Goal: Task Accomplishment & Management: Use online tool/utility

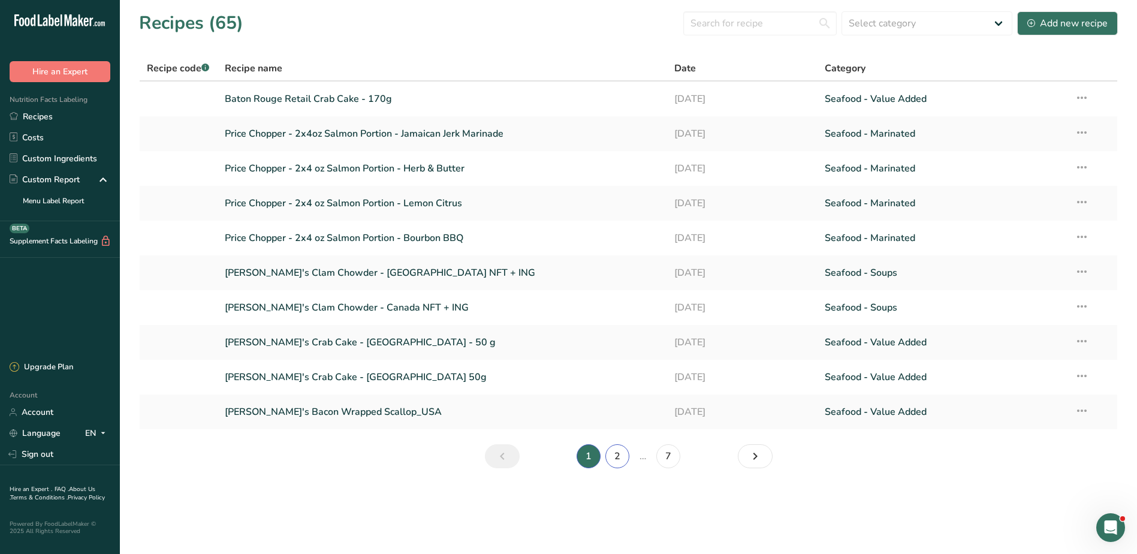
click at [627, 460] on link "2" at bounding box center [618, 456] width 24 height 24
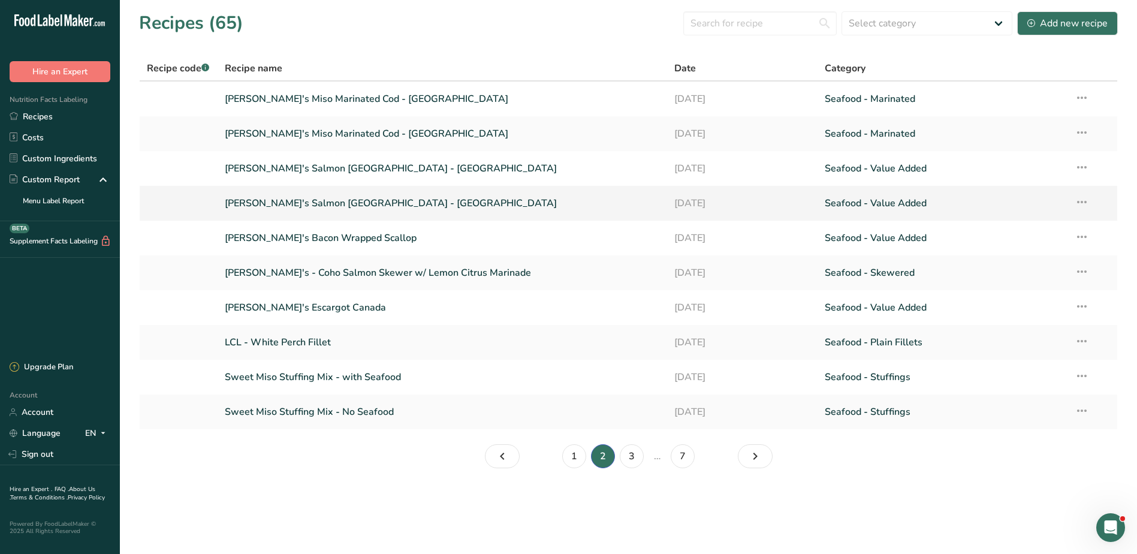
click at [335, 200] on link "[PERSON_NAME]'s Salmon [GEOGRAPHIC_DATA] - [GEOGRAPHIC_DATA]" at bounding box center [443, 203] width 436 height 25
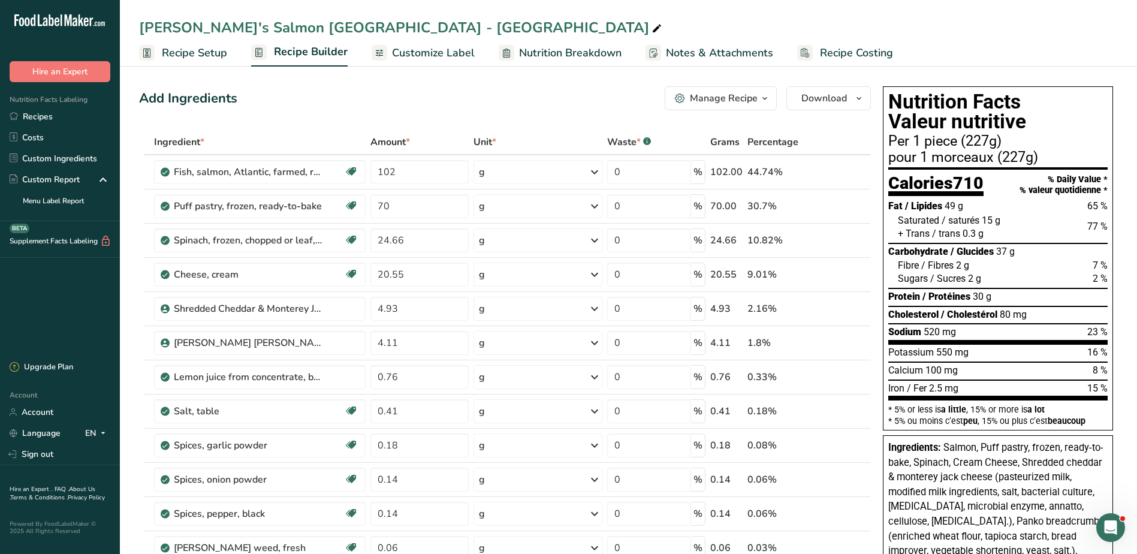
click at [527, 99] on div "Add Ingredients Manage Recipe Delete Recipe Duplicate Recipe Scale Recipe Save …" at bounding box center [505, 98] width 732 height 24
drag, startPoint x: 538, startPoint y: 43, endPoint x: 551, endPoint y: 96, distance: 55.0
click at [538, 43] on link "Nutrition Breakdown" at bounding box center [560, 53] width 123 height 27
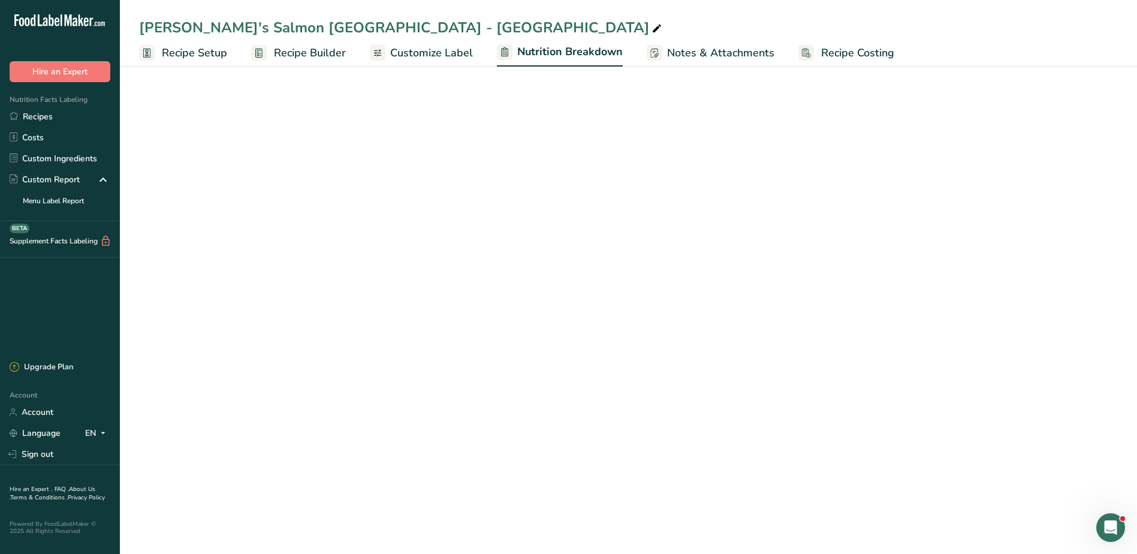
select select "Calories"
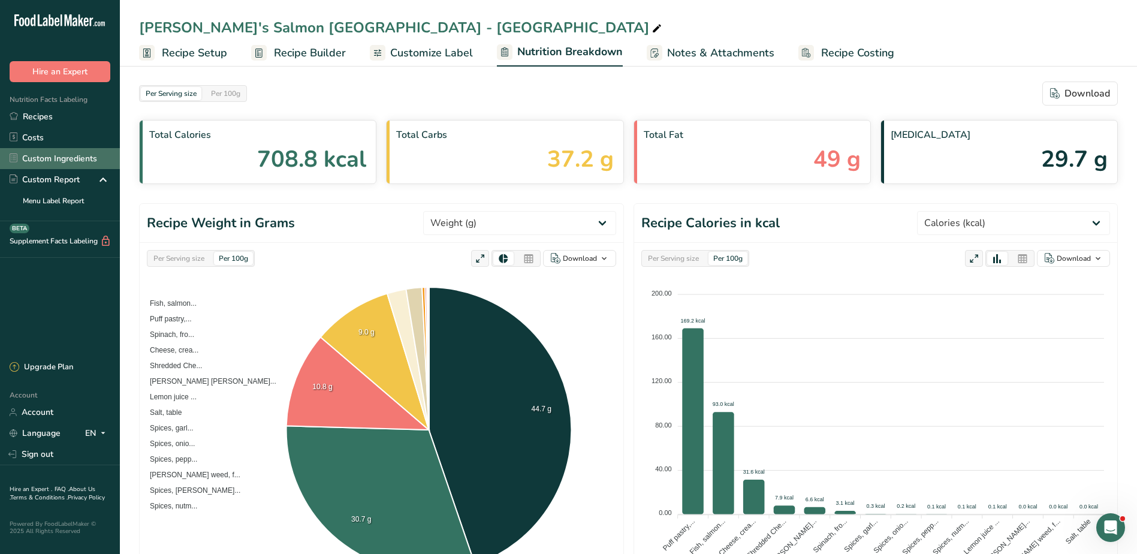
click at [68, 166] on link "Custom Ingredients" at bounding box center [60, 158] width 120 height 21
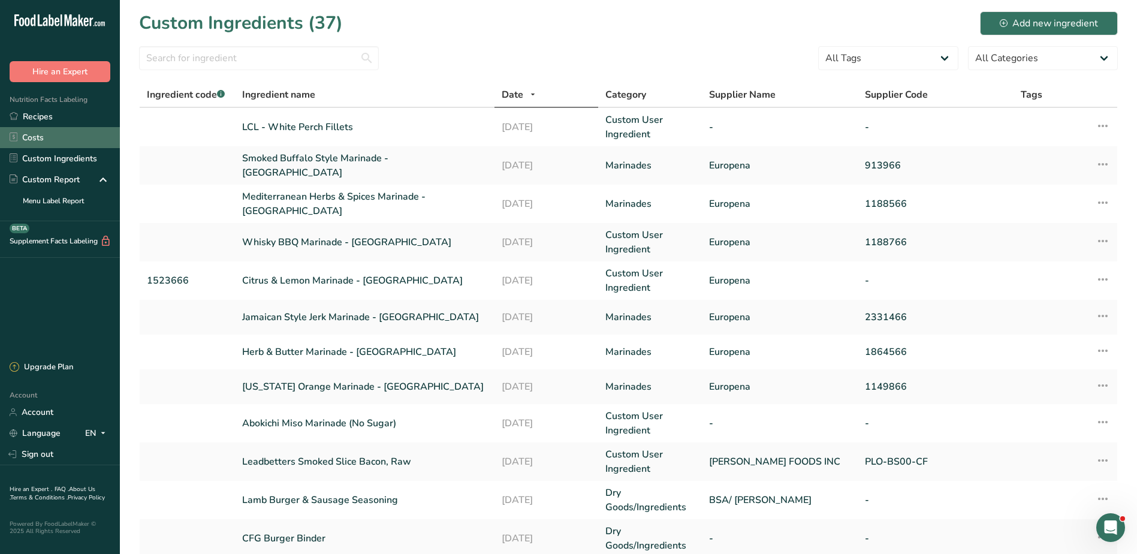
click at [40, 131] on link "Costs" at bounding box center [60, 137] width 120 height 21
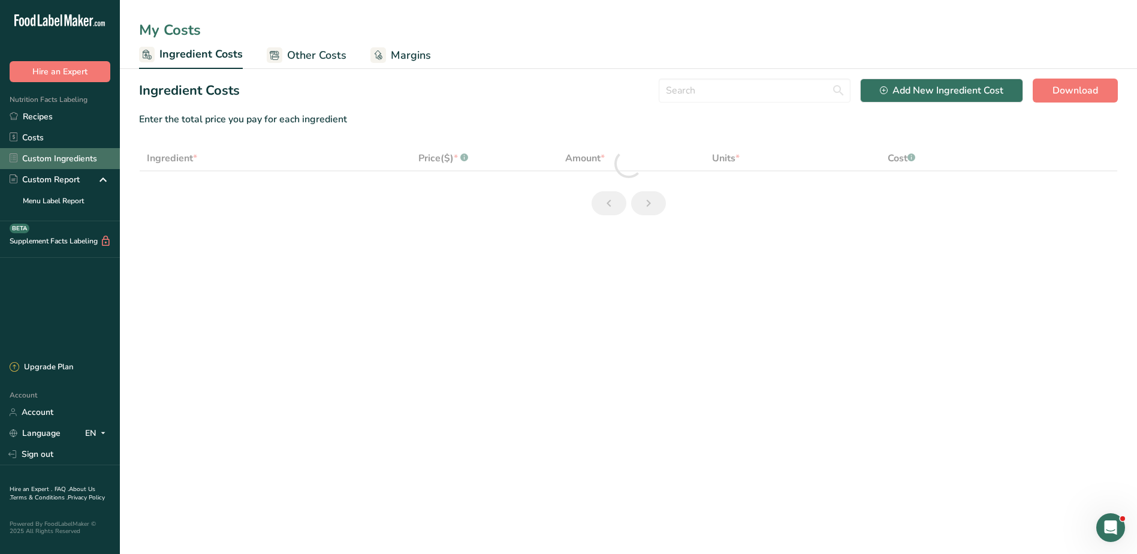
select select "1"
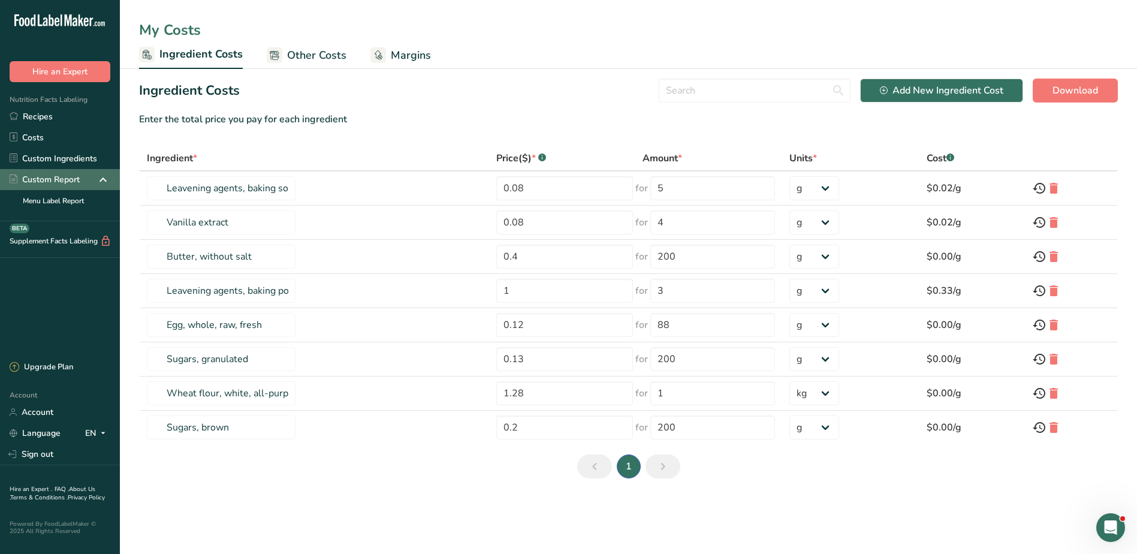
click at [59, 185] on div "Custom Report" at bounding box center [45, 179] width 70 height 13
click at [97, 180] on icon at bounding box center [103, 180] width 14 height 22
click at [68, 179] on div "Custom Report" at bounding box center [45, 179] width 70 height 13
click at [100, 181] on icon at bounding box center [103, 180] width 14 height 22
click at [37, 161] on link "Custom Ingredients" at bounding box center [60, 158] width 120 height 21
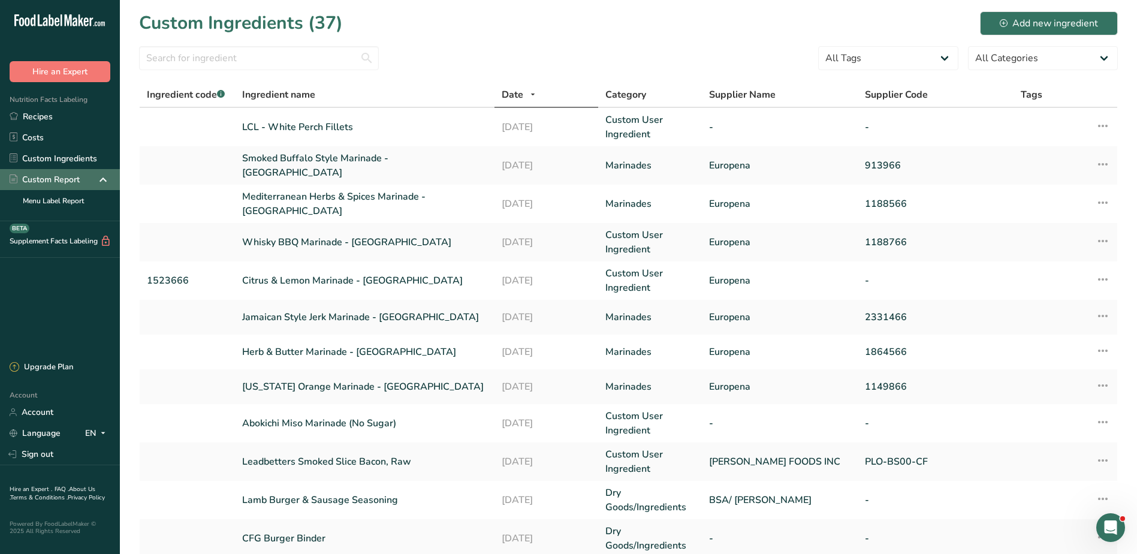
click at [50, 179] on div "Custom Report" at bounding box center [45, 179] width 70 height 13
click at [101, 178] on icon at bounding box center [103, 180] width 14 height 22
click at [83, 196] on link "Menu Label Report" at bounding box center [60, 200] width 120 height 21
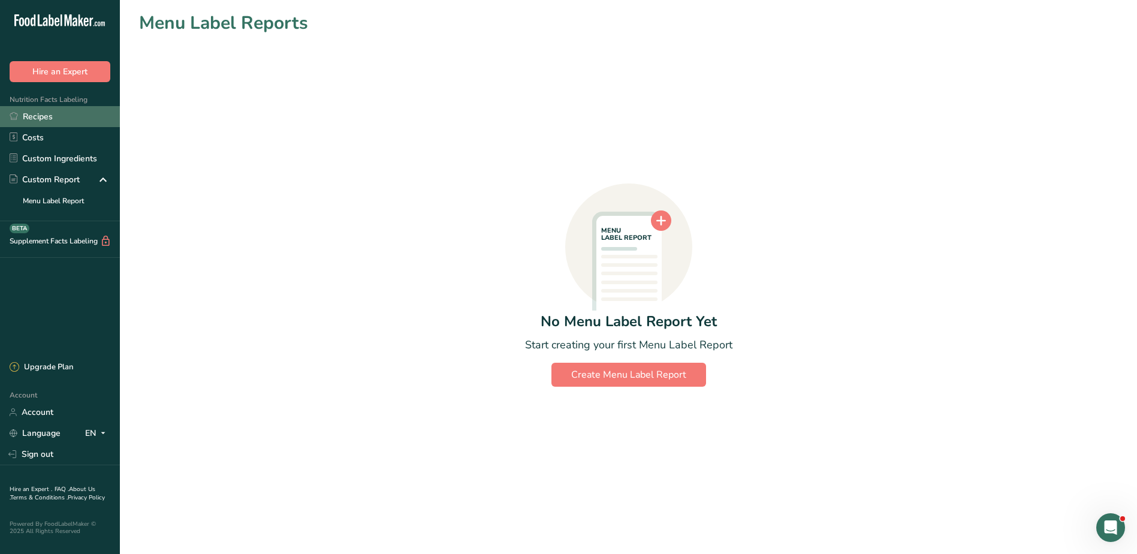
click at [50, 113] on link "Recipes" at bounding box center [60, 116] width 120 height 21
